Goal: Navigation & Orientation: Understand site structure

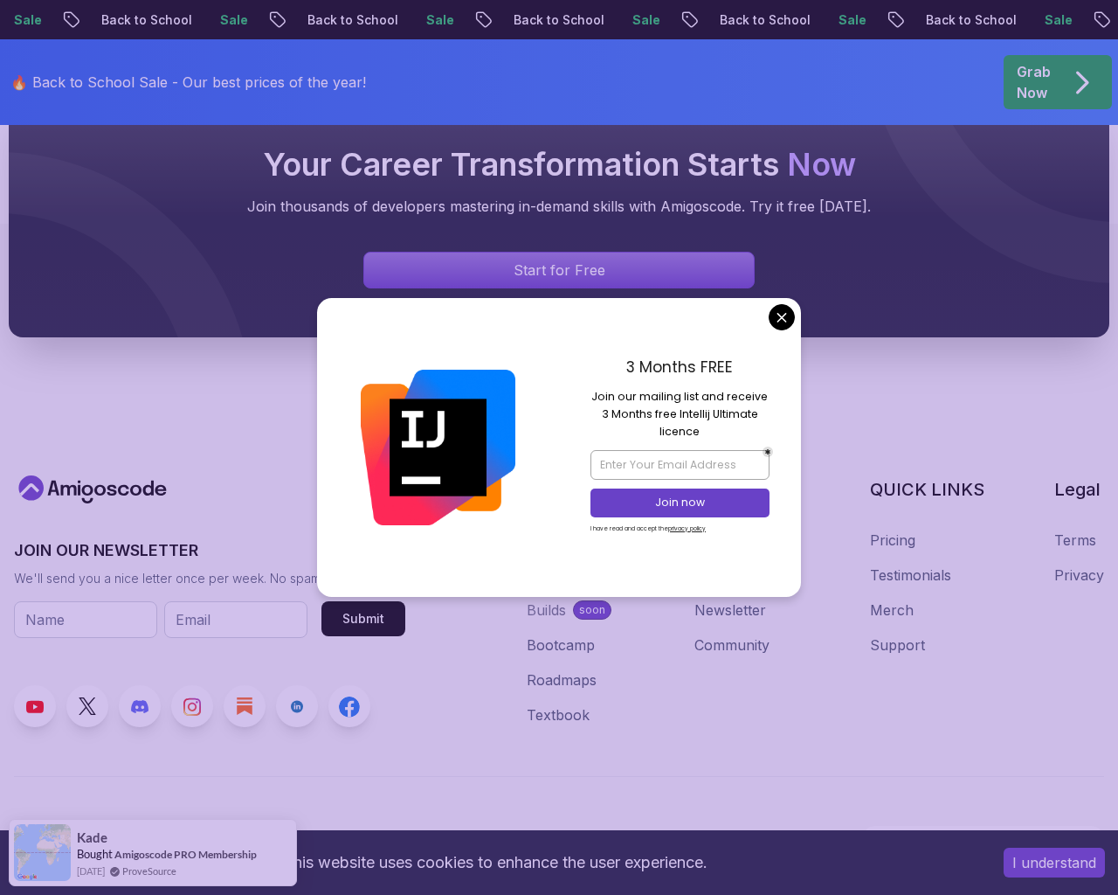
scroll to position [6551, 0]
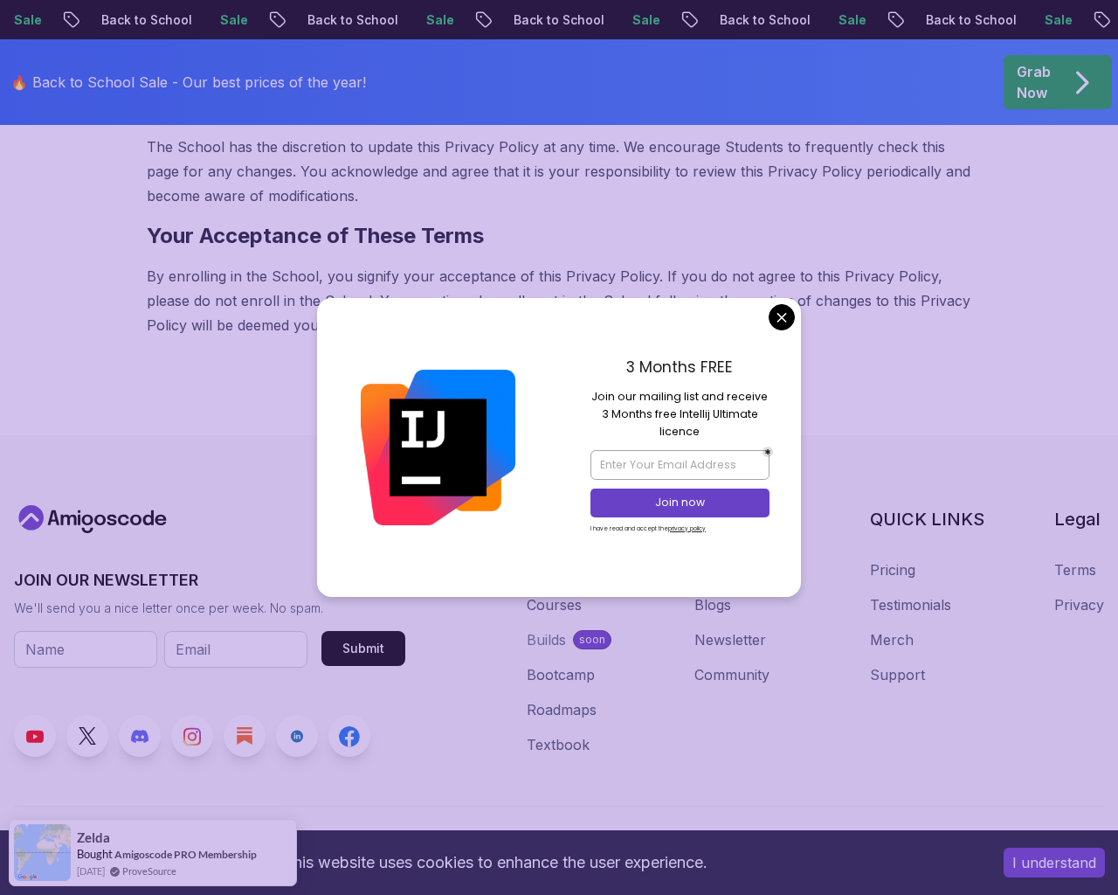
scroll to position [1197, 0]
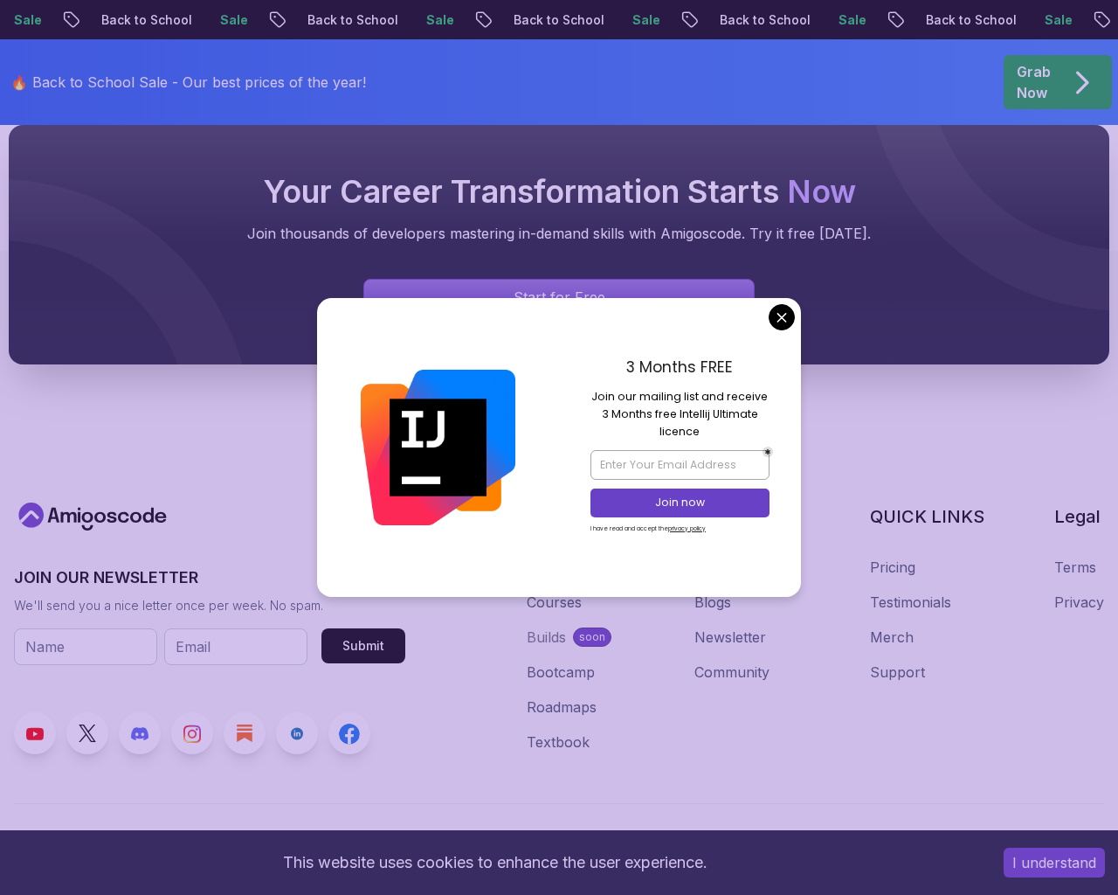
scroll to position [840, 0]
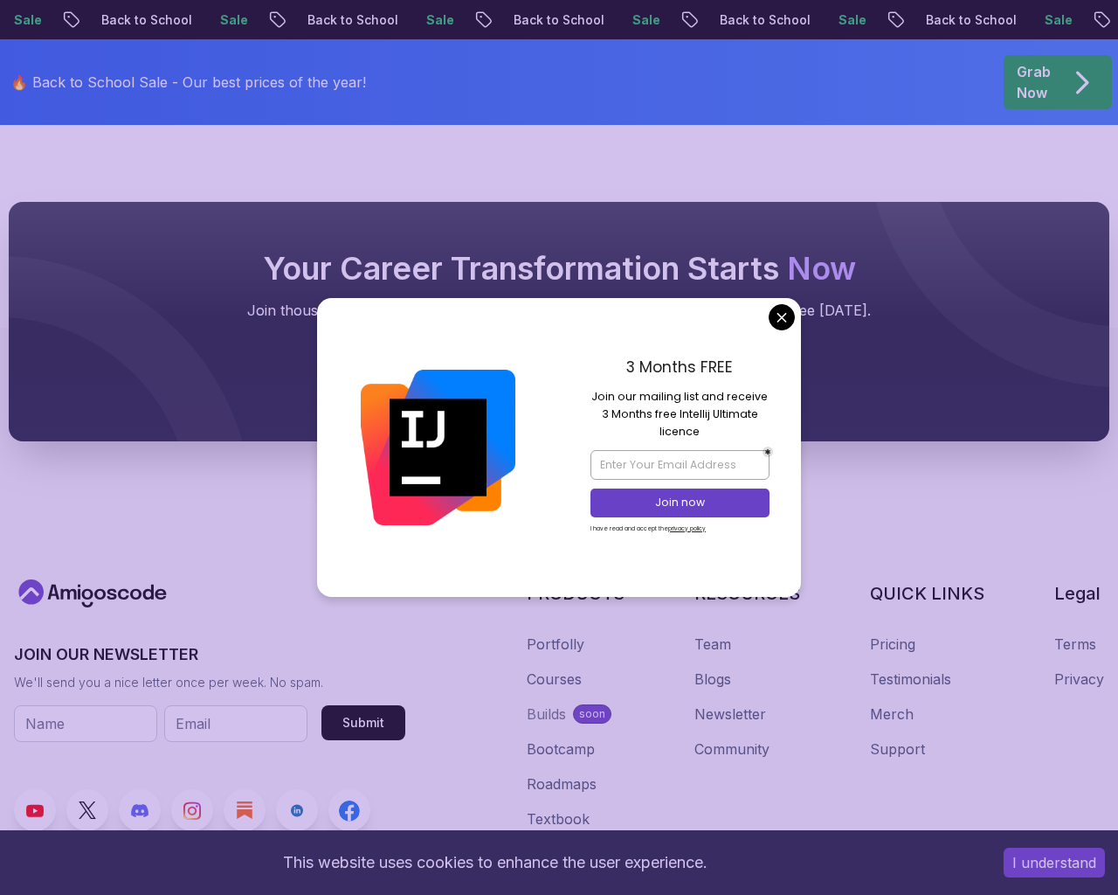
scroll to position [3189, 0]
